Goal: Transaction & Acquisition: Download file/media

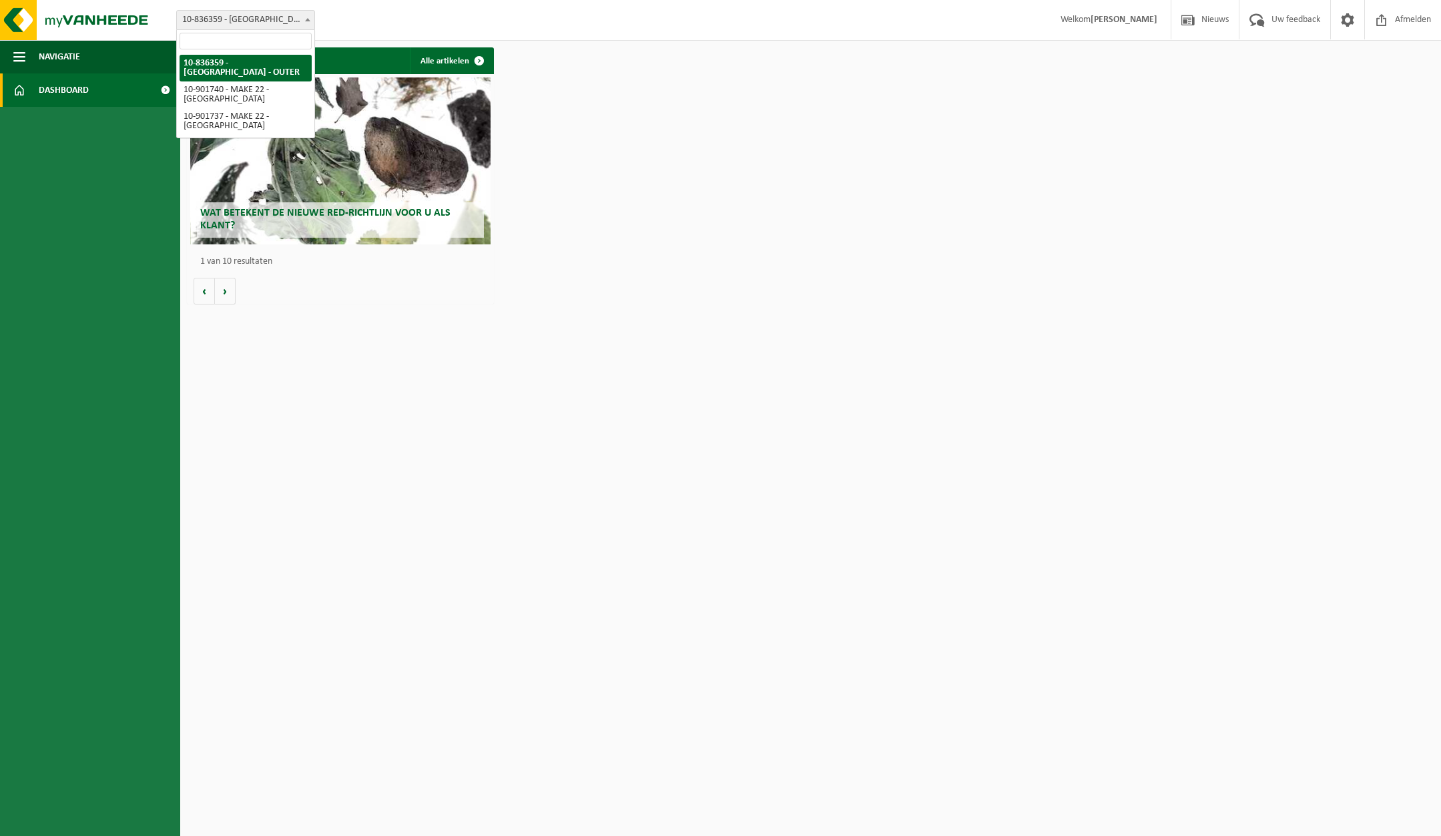
click at [282, 18] on span "10-836359 - [GEOGRAPHIC_DATA] - OUTER" at bounding box center [246, 20] width 138 height 19
select select "119722"
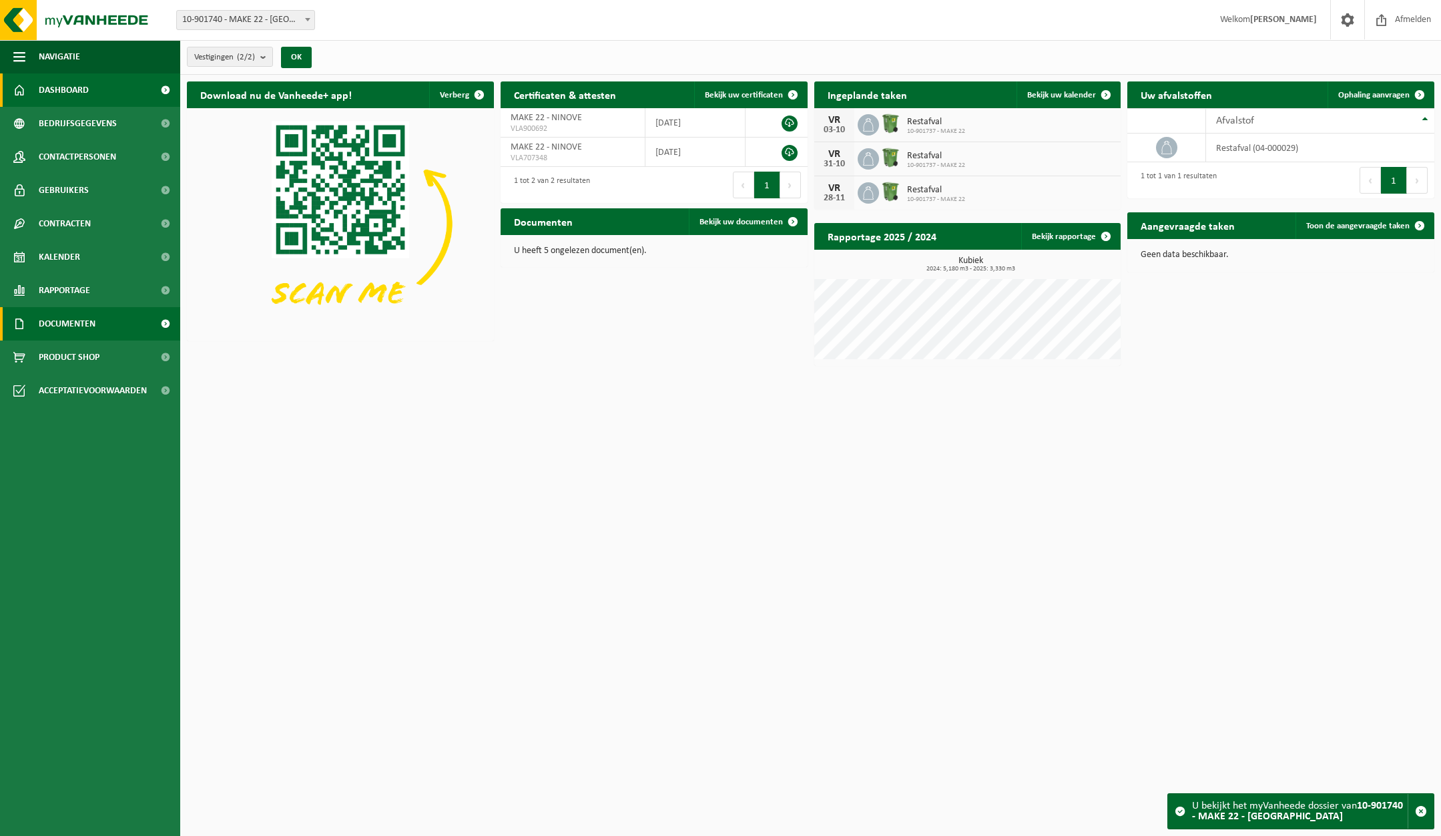
click at [70, 328] on span "Documenten" at bounding box center [67, 323] width 57 height 33
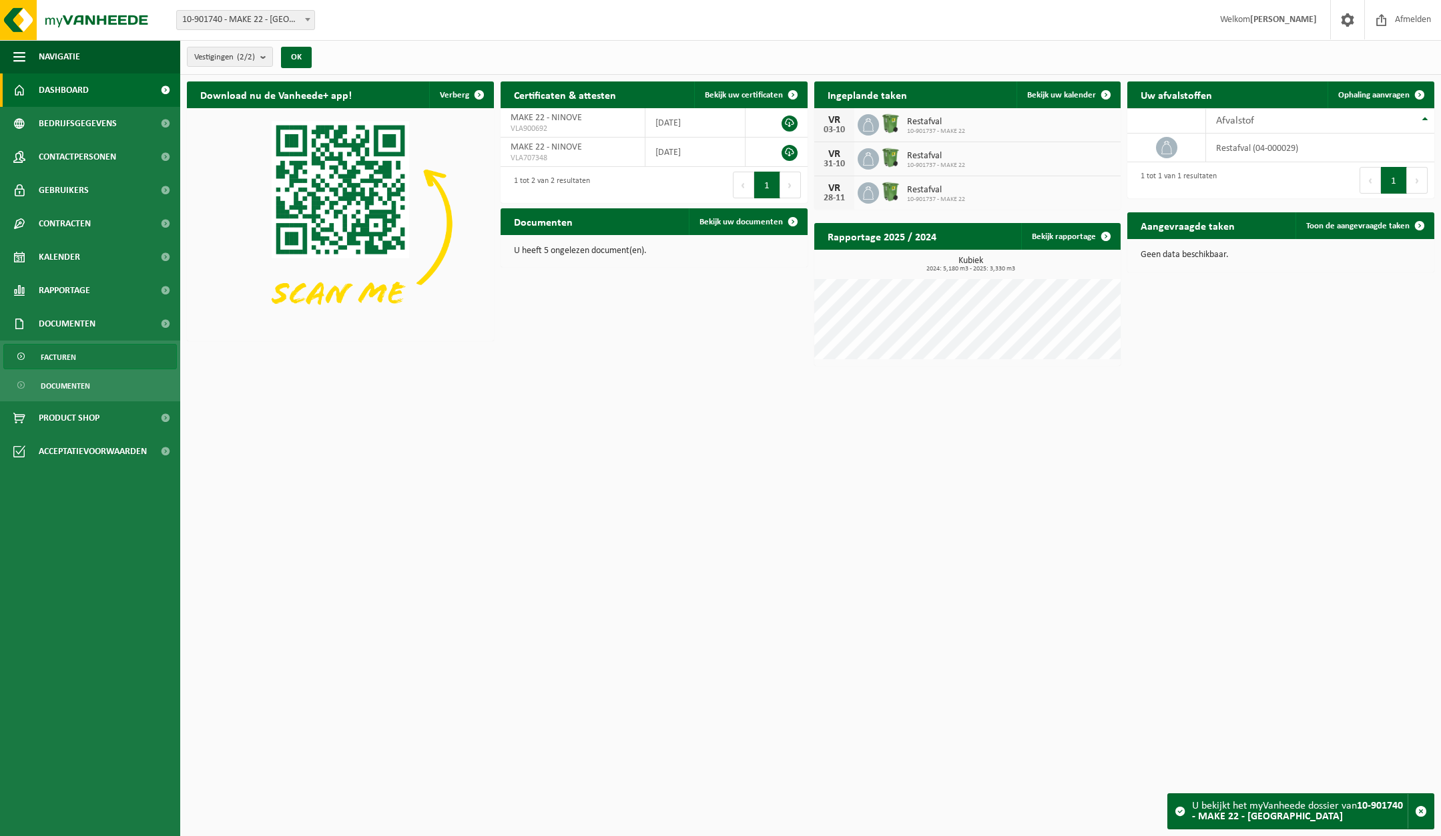
click at [68, 356] on span "Facturen" at bounding box center [58, 356] width 35 height 25
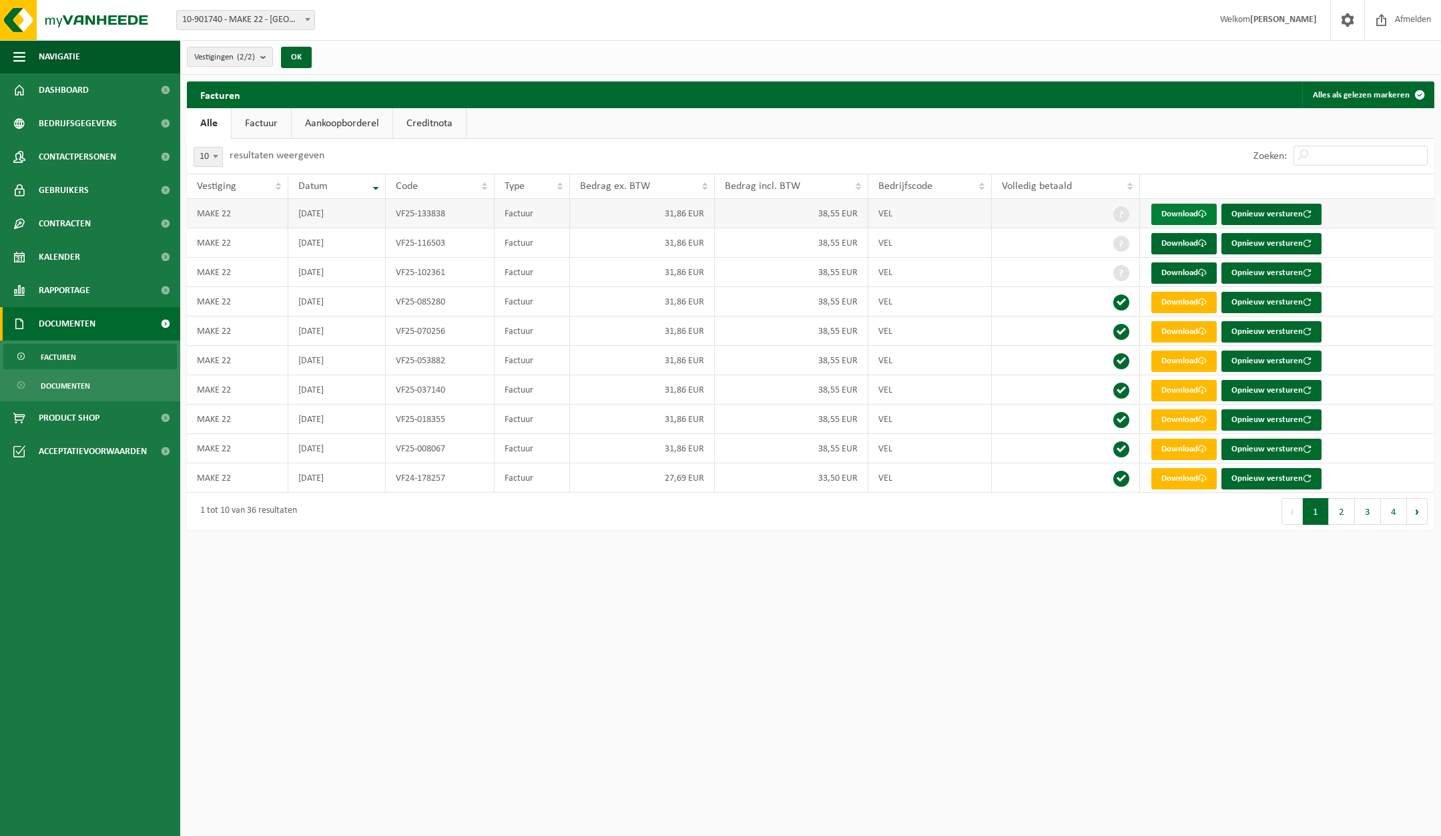
click at [1185, 211] on link "Download" at bounding box center [1183, 214] width 65 height 21
click at [1159, 248] on link "Download" at bounding box center [1183, 243] width 65 height 21
click at [1167, 277] on link "Download" at bounding box center [1183, 272] width 65 height 21
